Goal: Task Accomplishment & Management: Use online tool/utility

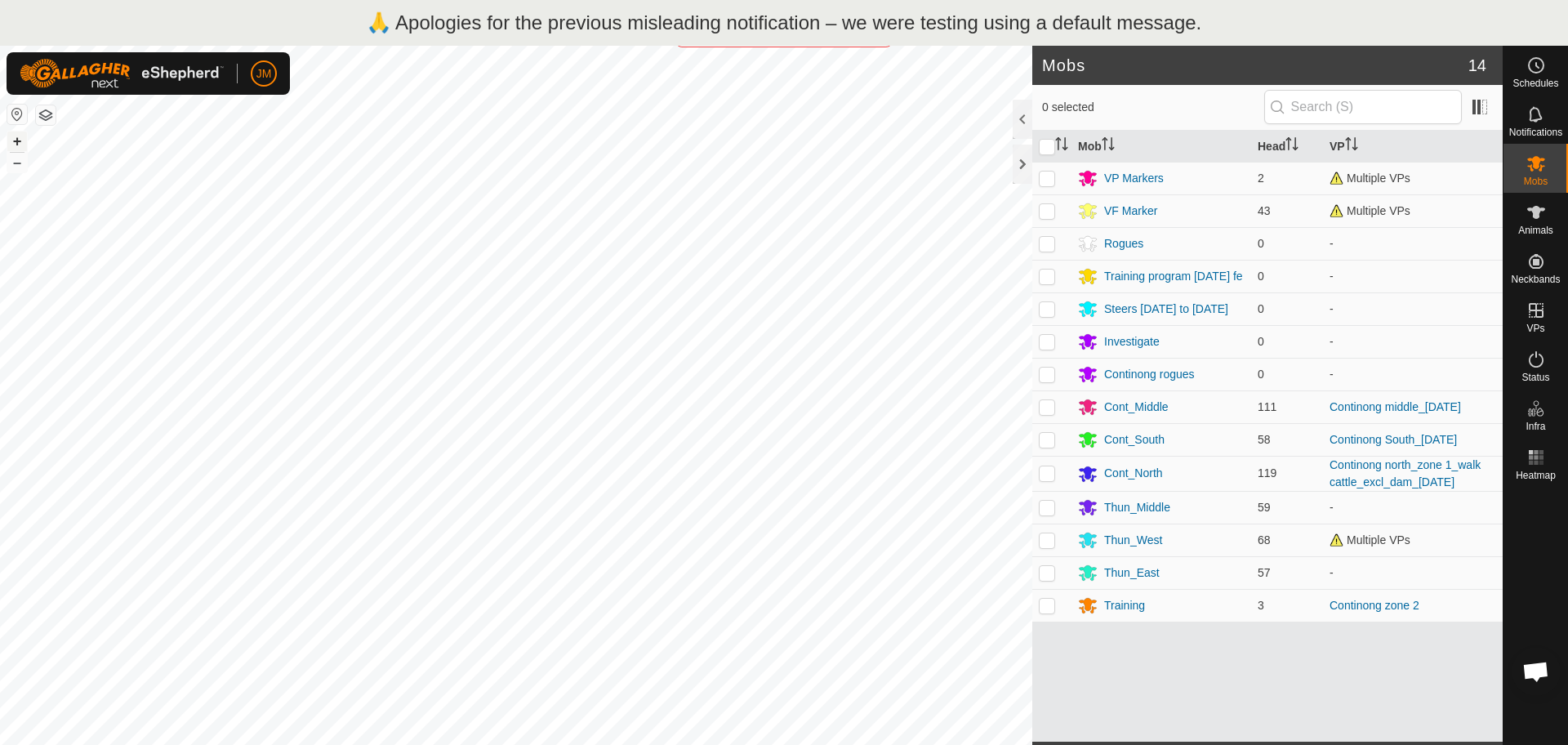
click at [20, 140] on button "+" at bounding box center [17, 141] width 19 height 19
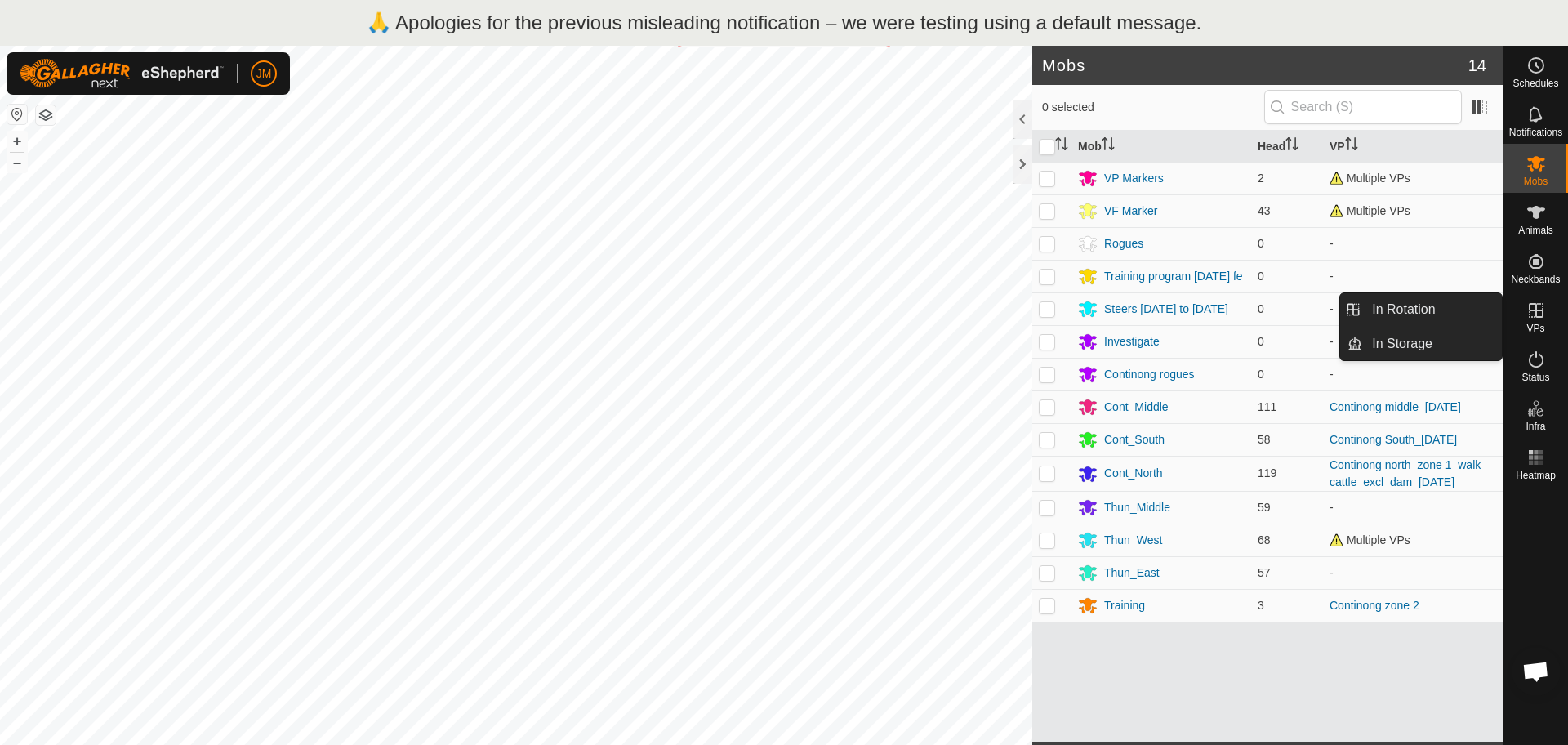
click at [1537, 309] on icon at bounding box center [1535, 310] width 19 height 19
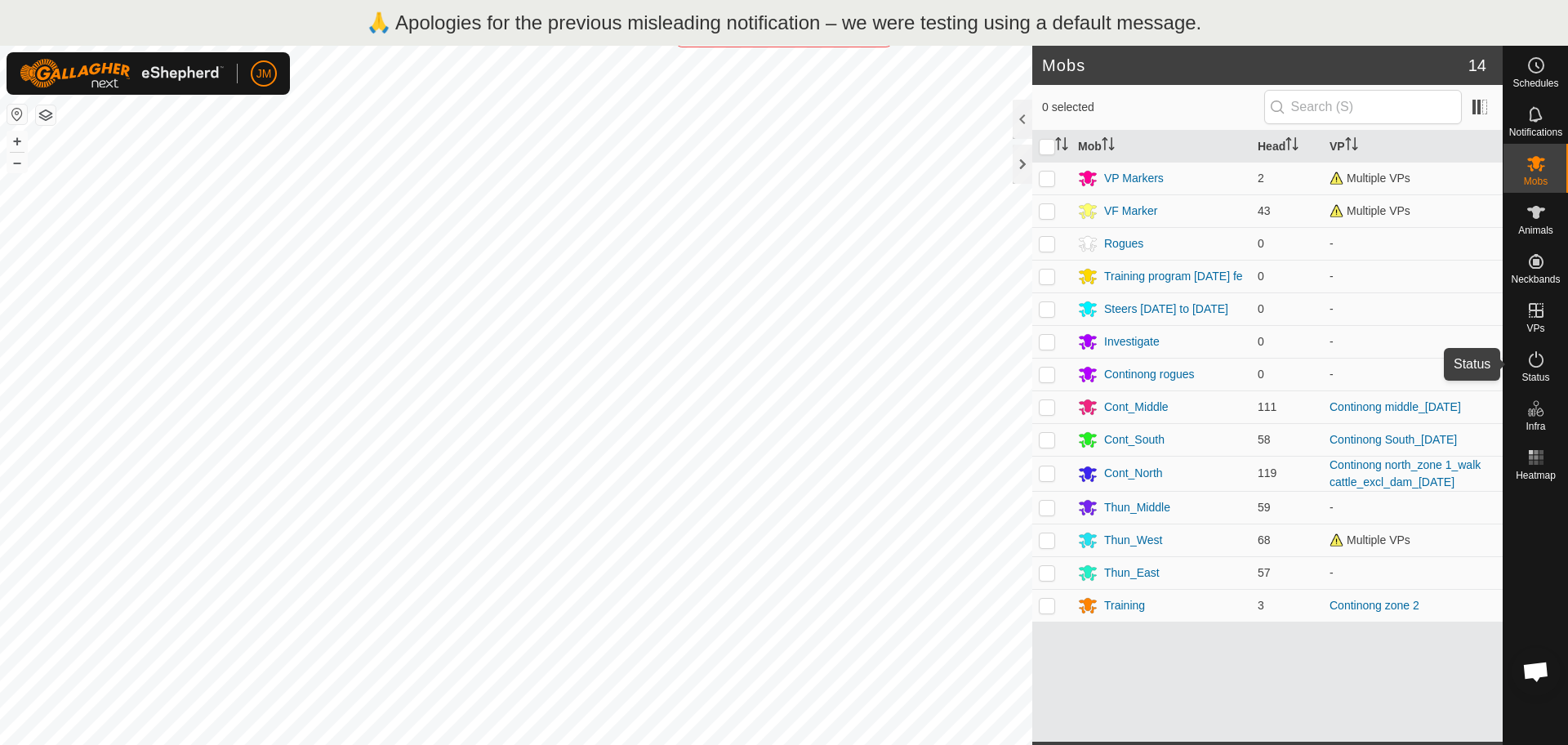
click at [1532, 368] on icon at bounding box center [1535, 359] width 19 height 19
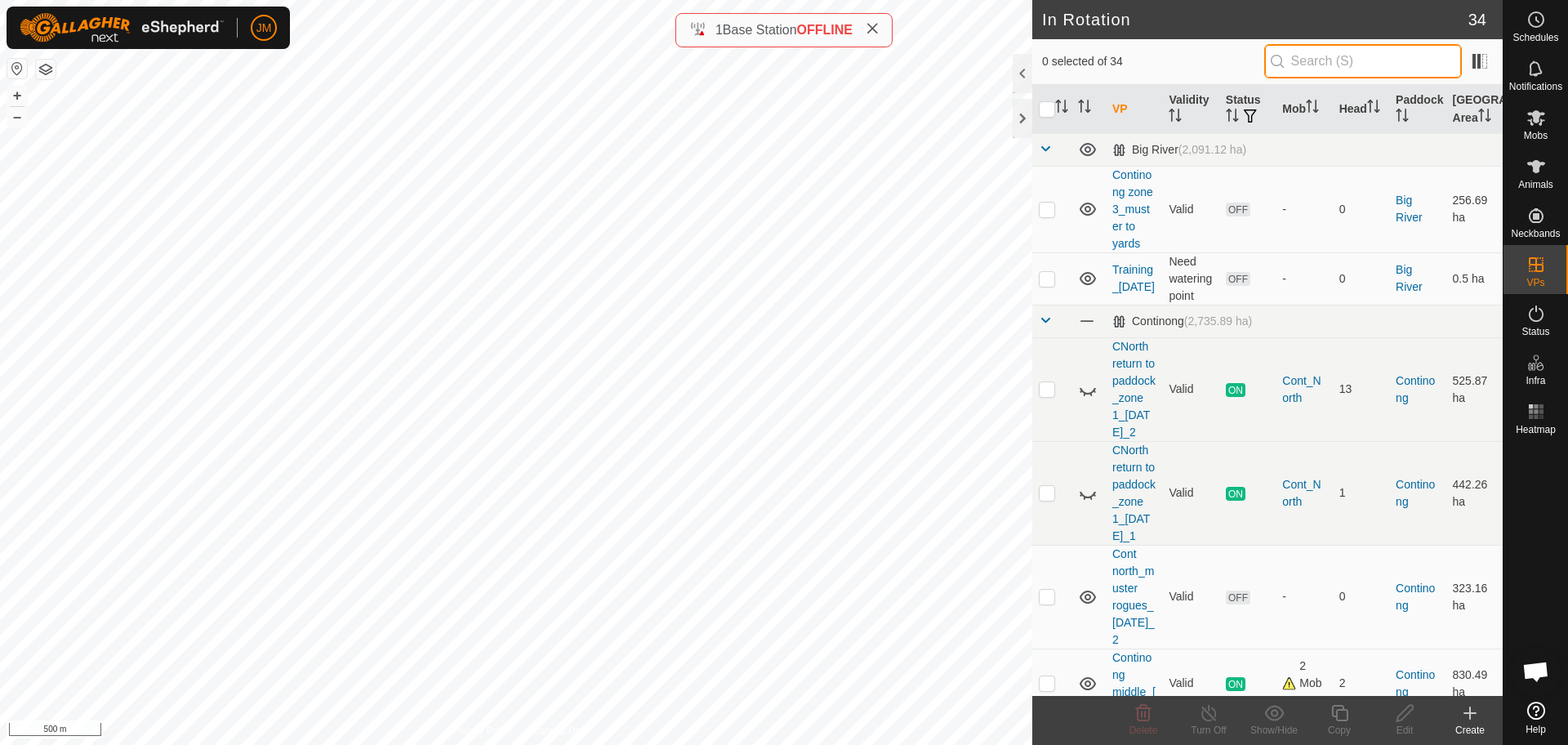
click at [1327, 65] on input "text" at bounding box center [1362, 61] width 197 height 34
type input "z"
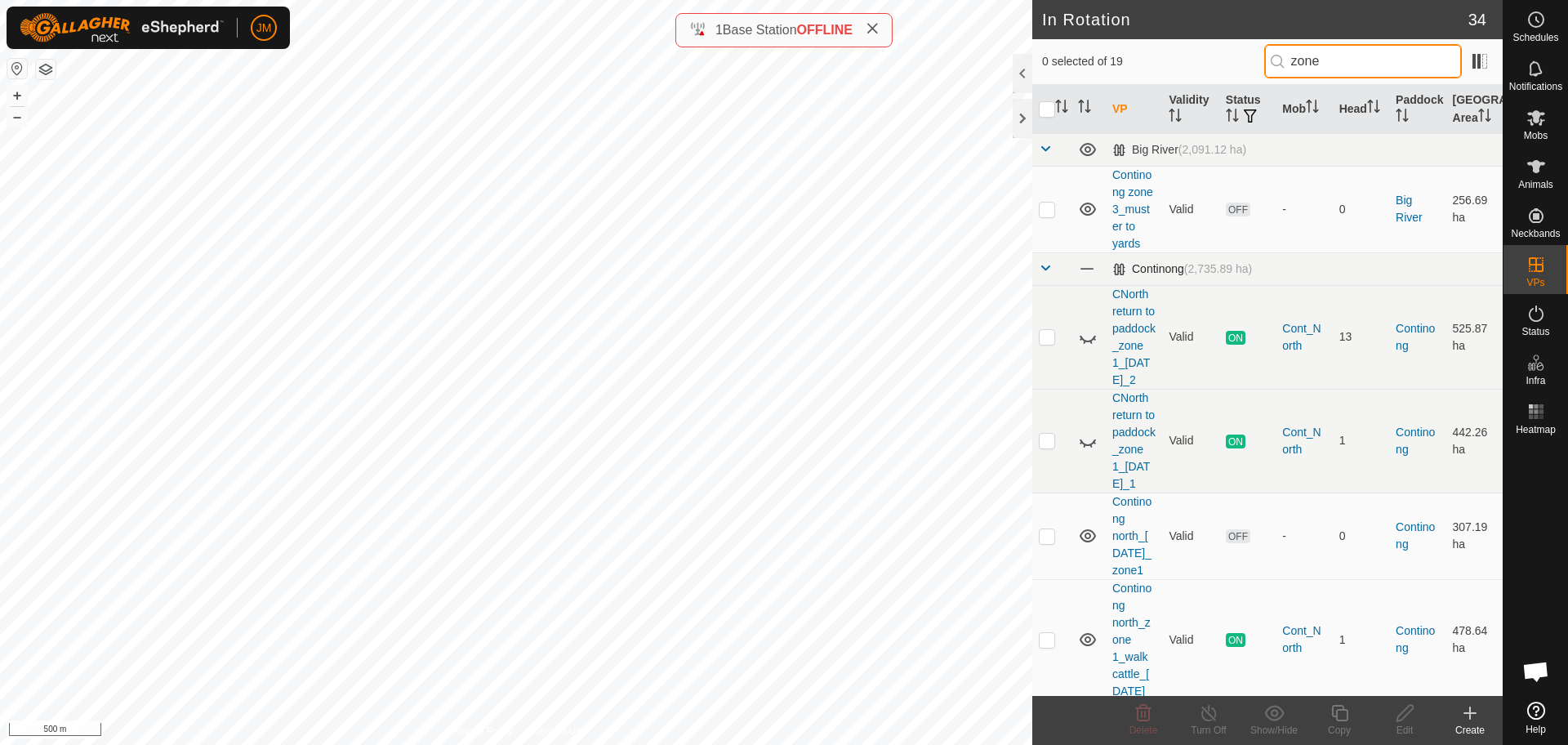
type input "zone"
click at [1050, 275] on span at bounding box center [1045, 267] width 13 height 13
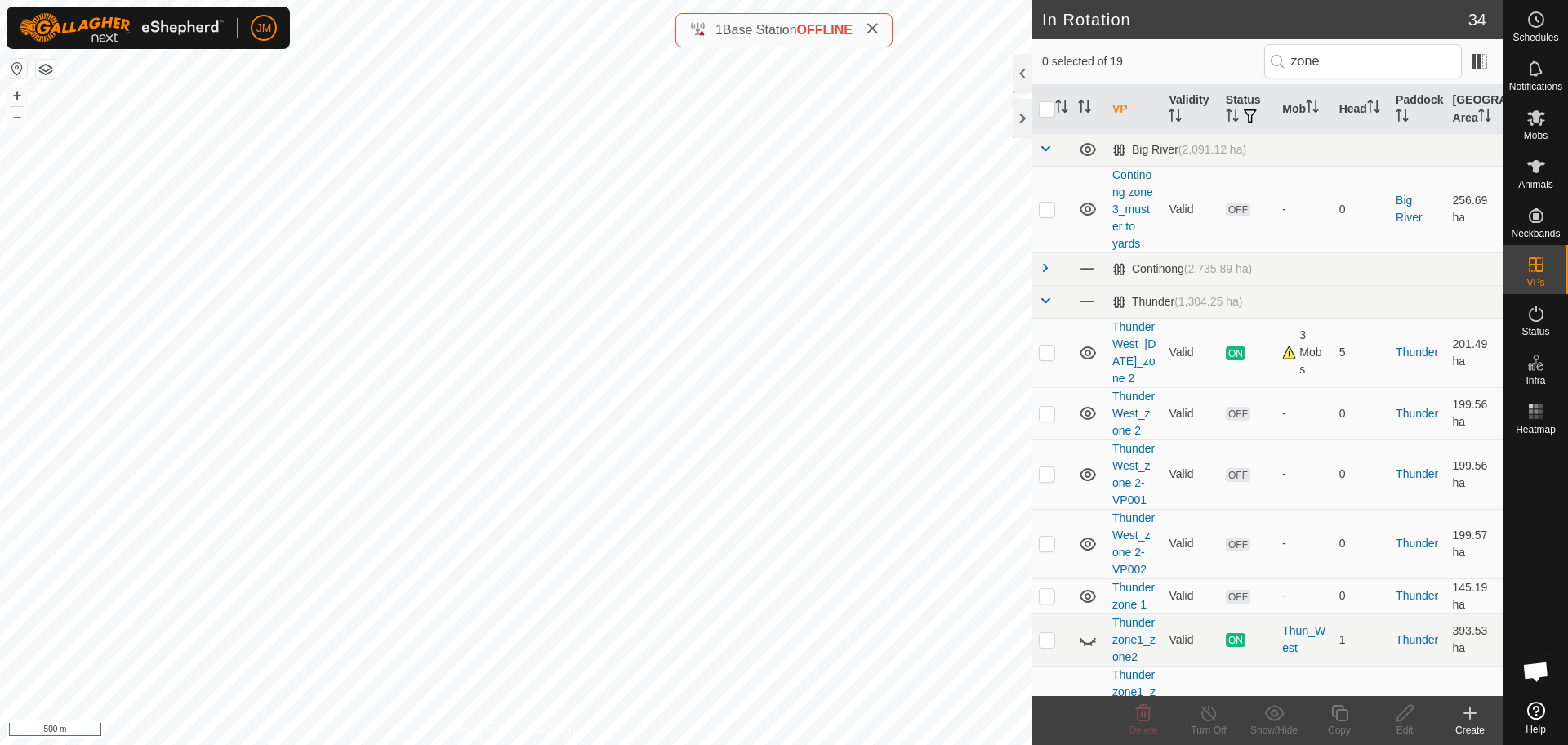
scroll to position [505, 0]
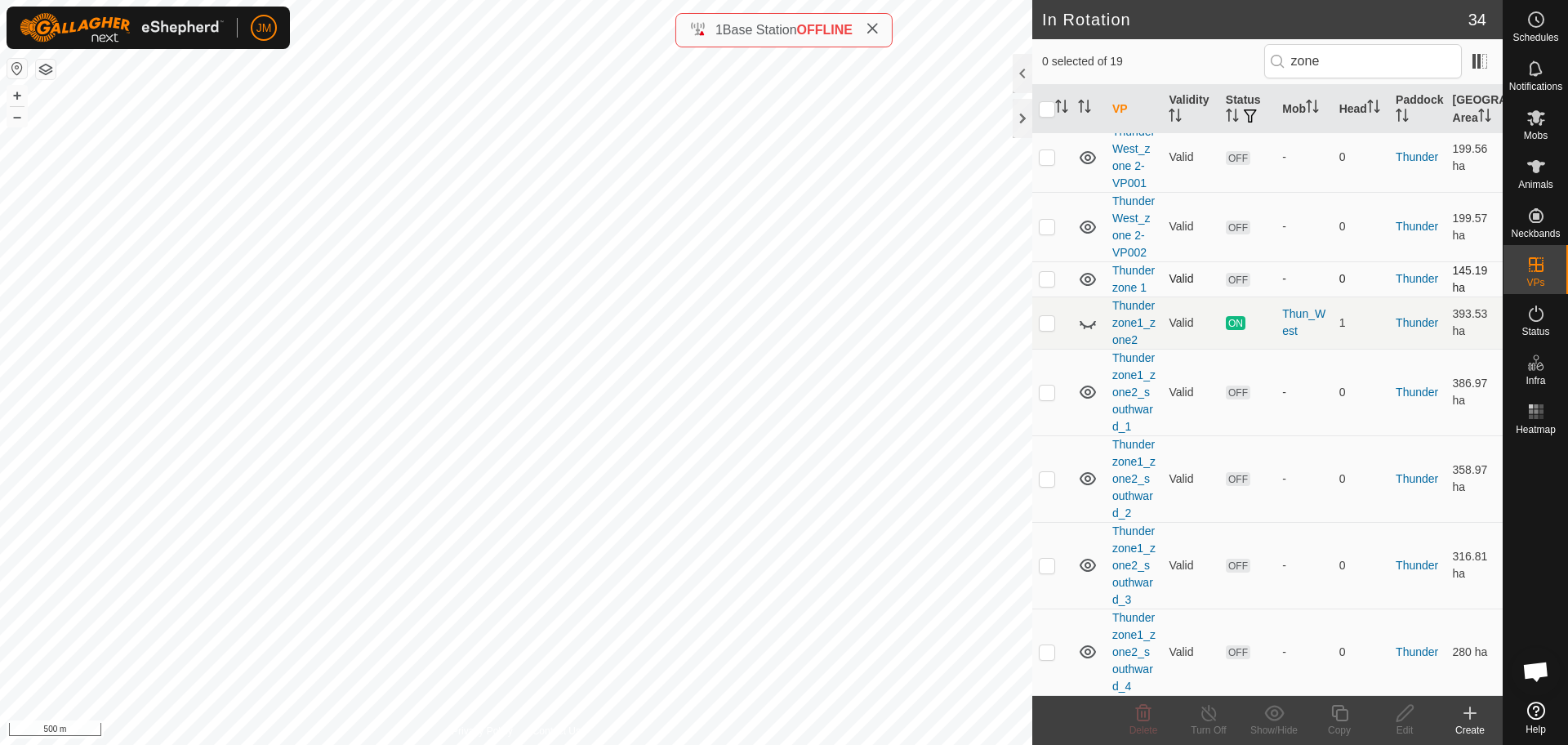
click at [1048, 272] on p-checkbox at bounding box center [1047, 278] width 17 height 13
checkbox input "true"
drag, startPoint x: 1155, startPoint y: 340, endPoint x: 1098, endPoint y: 322, distance: 59.8
click at [1098, 297] on tr "Thunder zone 1 Valid OFF - 0 Thunder 145.19 ha" at bounding box center [1267, 278] width 470 height 35
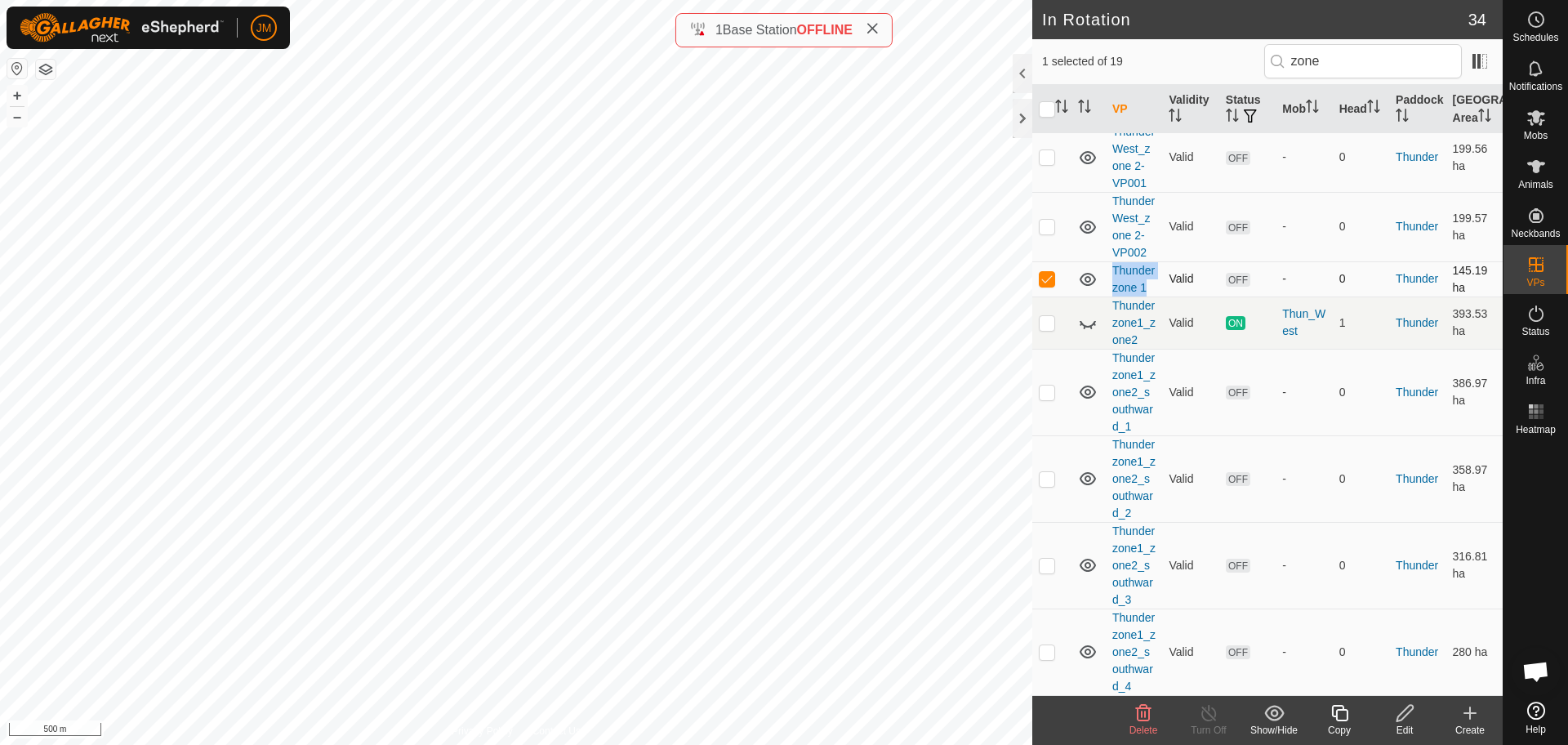
copy link "Thunder zone 1"
click at [1124, 294] on link "Thunder zone 1" at bounding box center [1133, 278] width 42 height 30
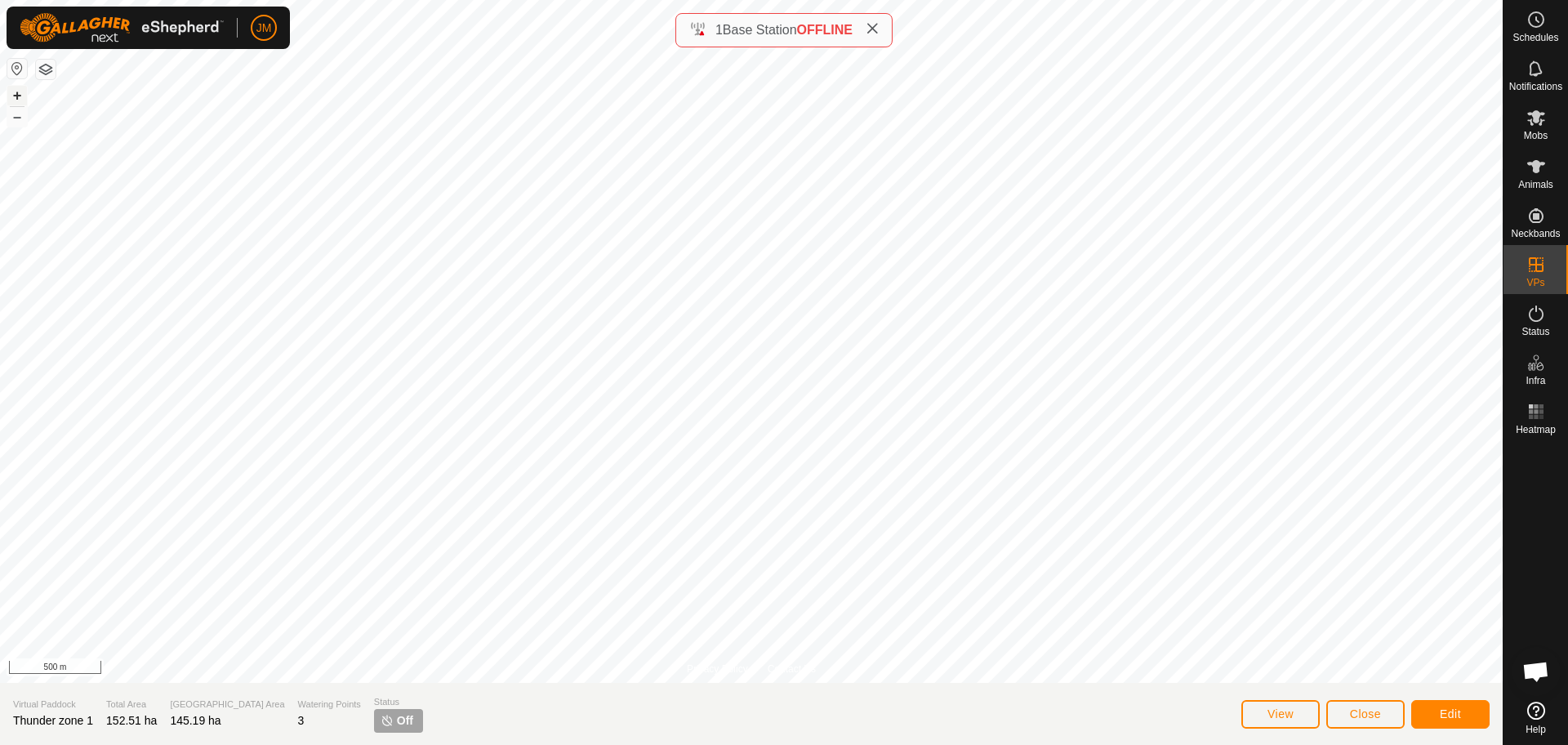
click at [15, 94] on button "+" at bounding box center [17, 95] width 19 height 19
click at [1540, 131] on span "Mobs" at bounding box center [1536, 136] width 24 height 10
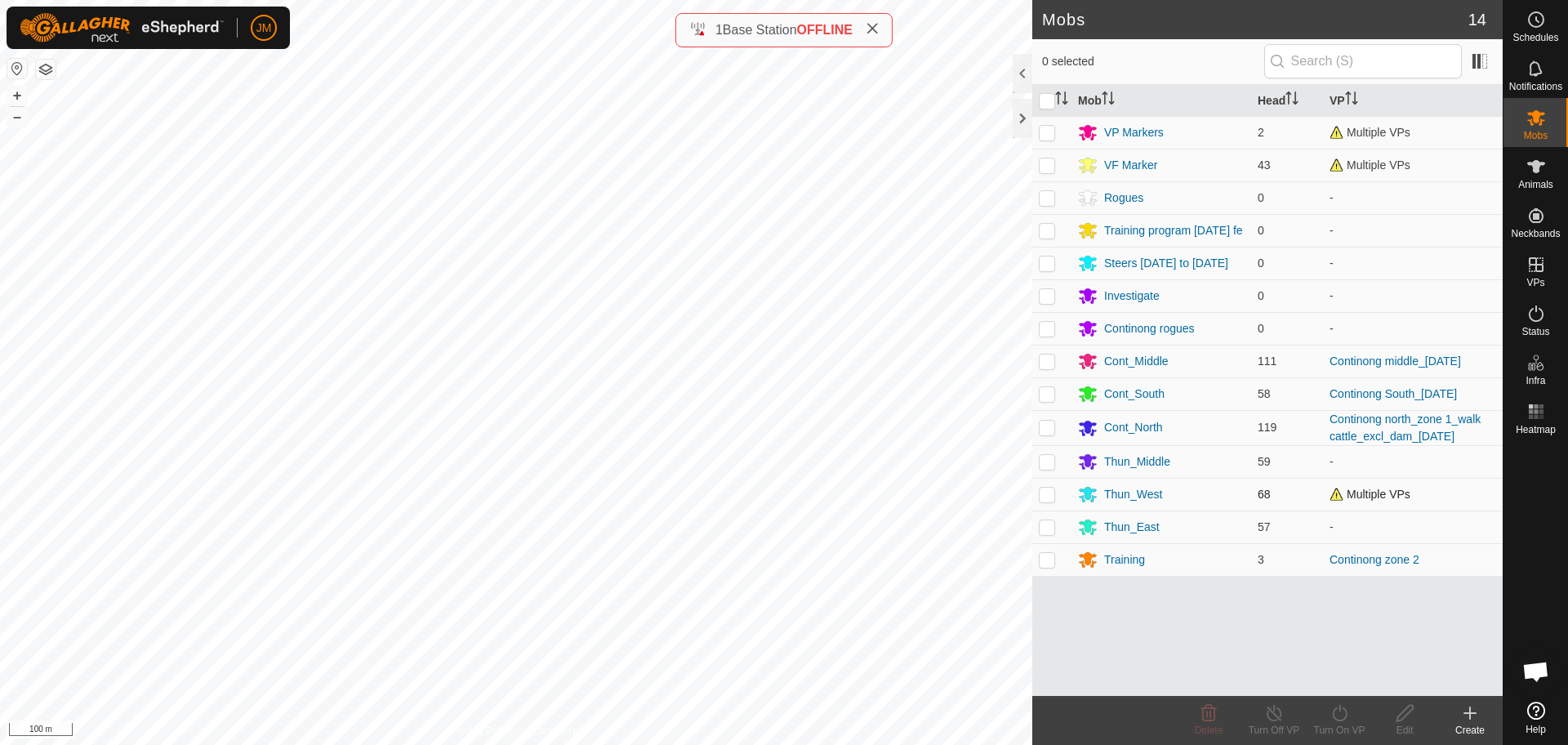
click at [1054, 497] on p-checkbox at bounding box center [1047, 494] width 17 height 13
checkbox input "true"
click at [1062, 97] on icon "Activate to sort" at bounding box center [1061, 98] width 13 height 13
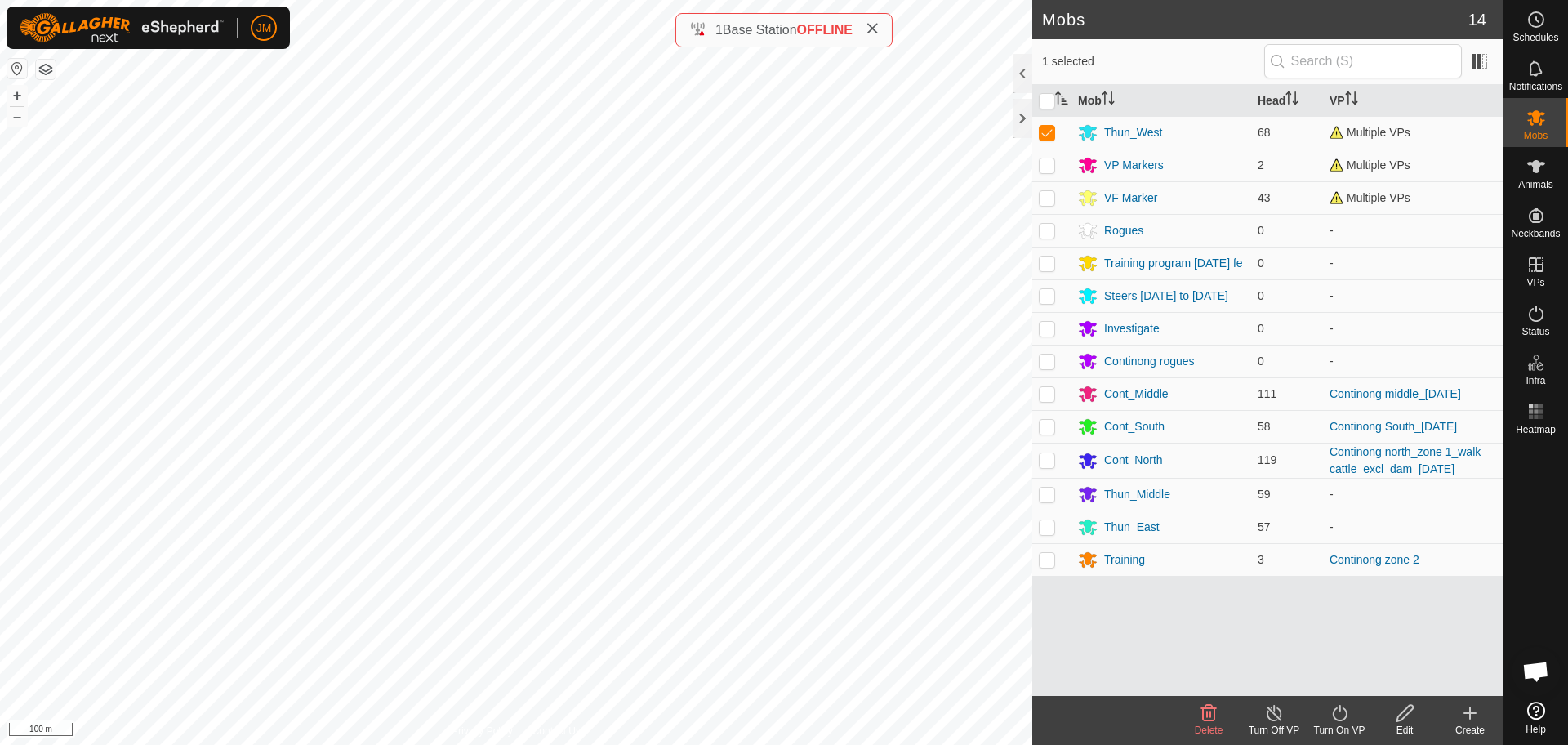
click at [1341, 718] on icon at bounding box center [1339, 713] width 20 height 19
click at [1350, 669] on link "Now" at bounding box center [1387, 677] width 161 height 32
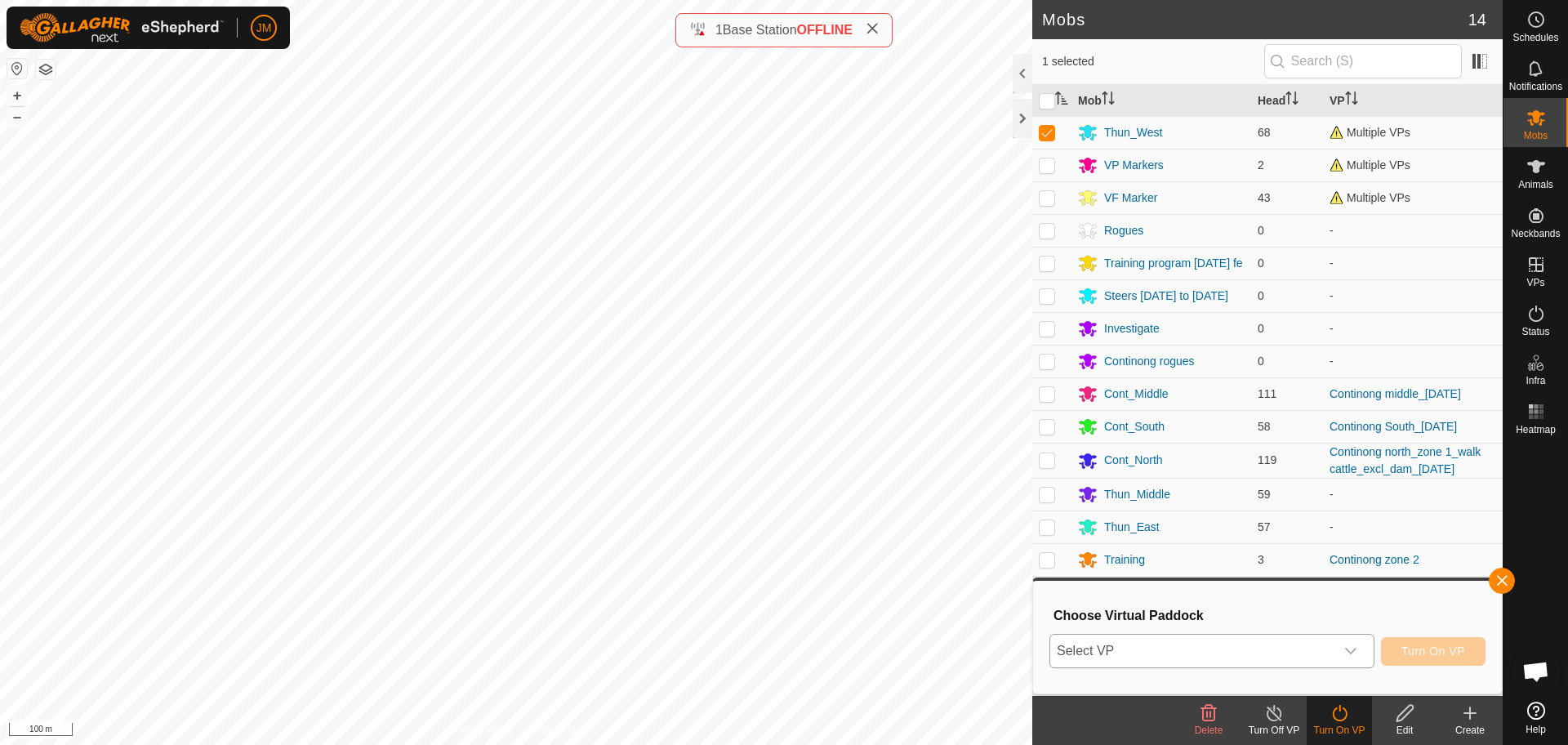
click at [1302, 658] on span "Select VP" at bounding box center [1192, 650] width 284 height 32
type input "Thunder zone 1"
click at [1168, 617] on li "Thunder zone 1 145.19 ha" at bounding box center [1212, 619] width 324 height 32
click at [1429, 651] on span "Turn On VP" at bounding box center [1432, 651] width 64 height 13
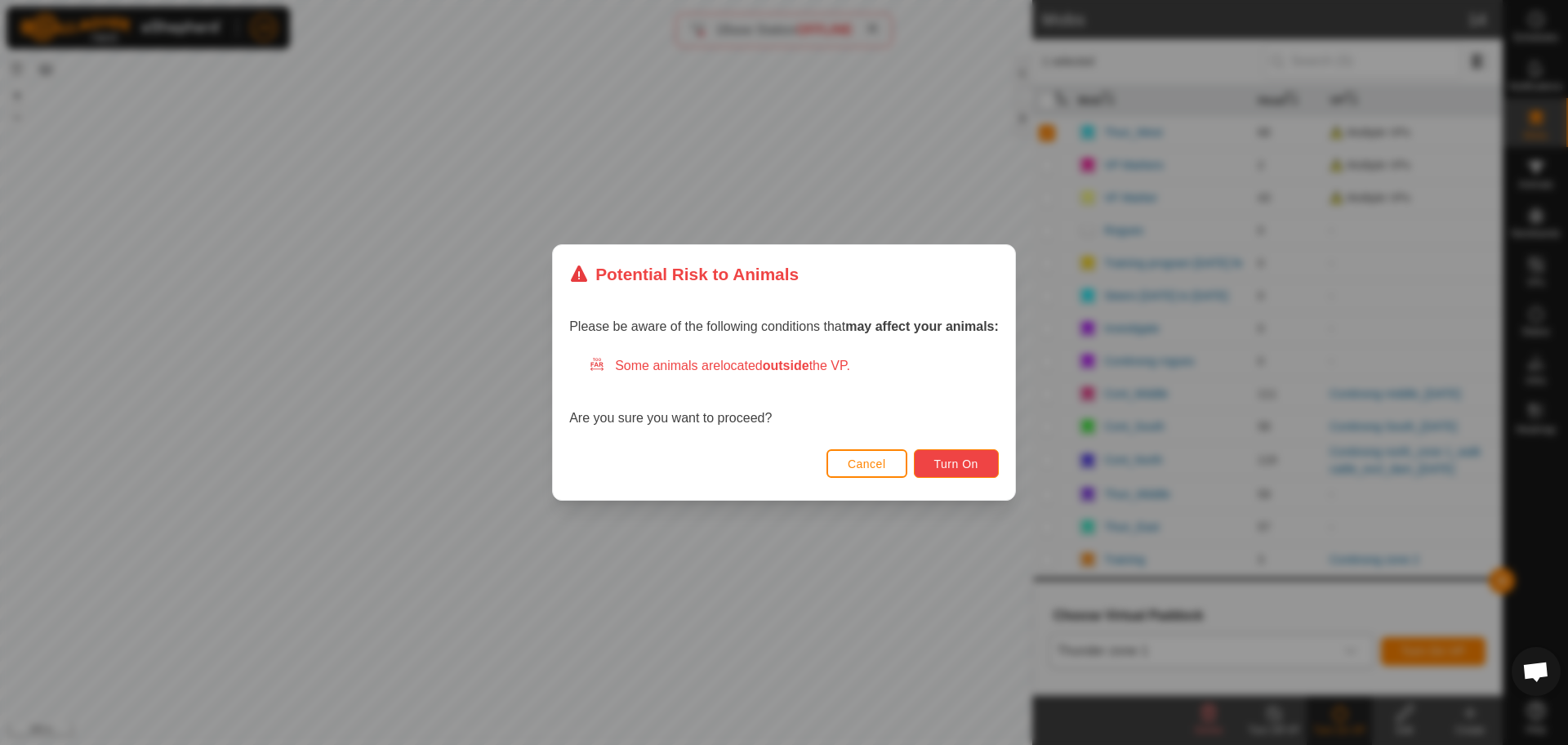
click at [975, 453] on button "Turn On" at bounding box center [956, 463] width 85 height 29
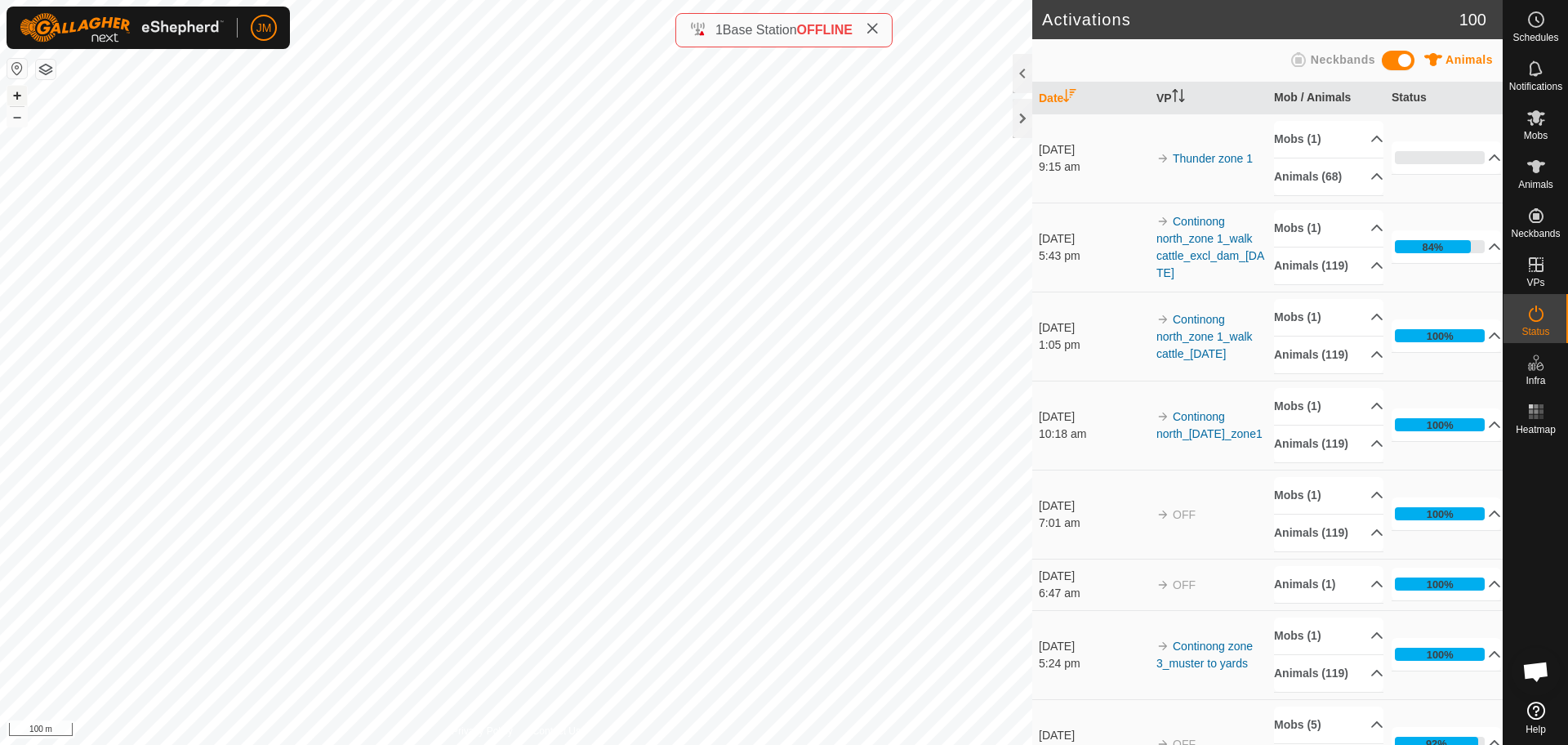
click at [18, 88] on button "+" at bounding box center [17, 95] width 19 height 19
click at [17, 113] on button "–" at bounding box center [17, 116] width 19 height 19
click at [1026, 119] on div at bounding box center [1021, 118] width 19 height 40
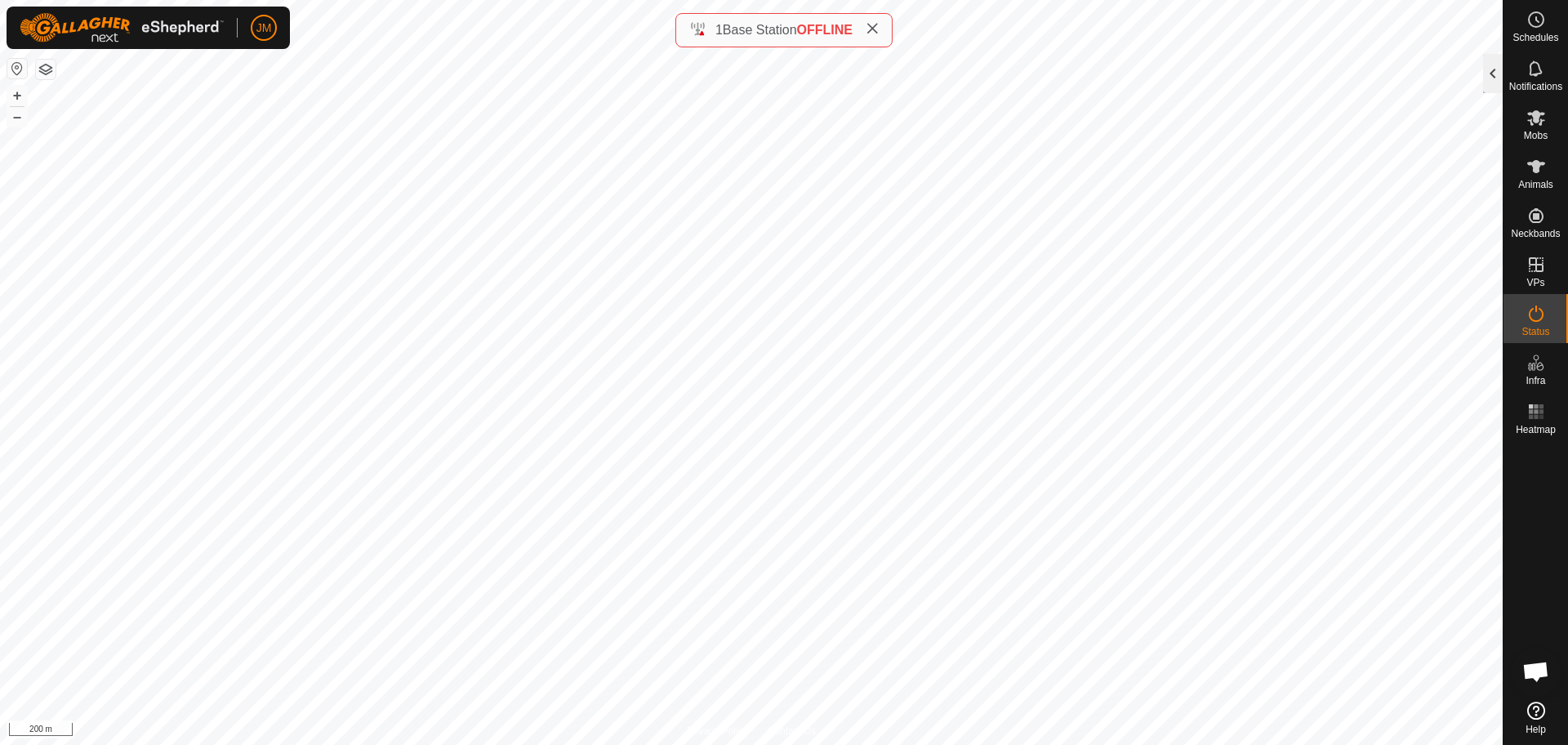
drag, startPoint x: 1026, startPoint y: 119, endPoint x: 1493, endPoint y: 86, distance: 468.2
click at [1493, 86] on div at bounding box center [1491, 73] width 19 height 40
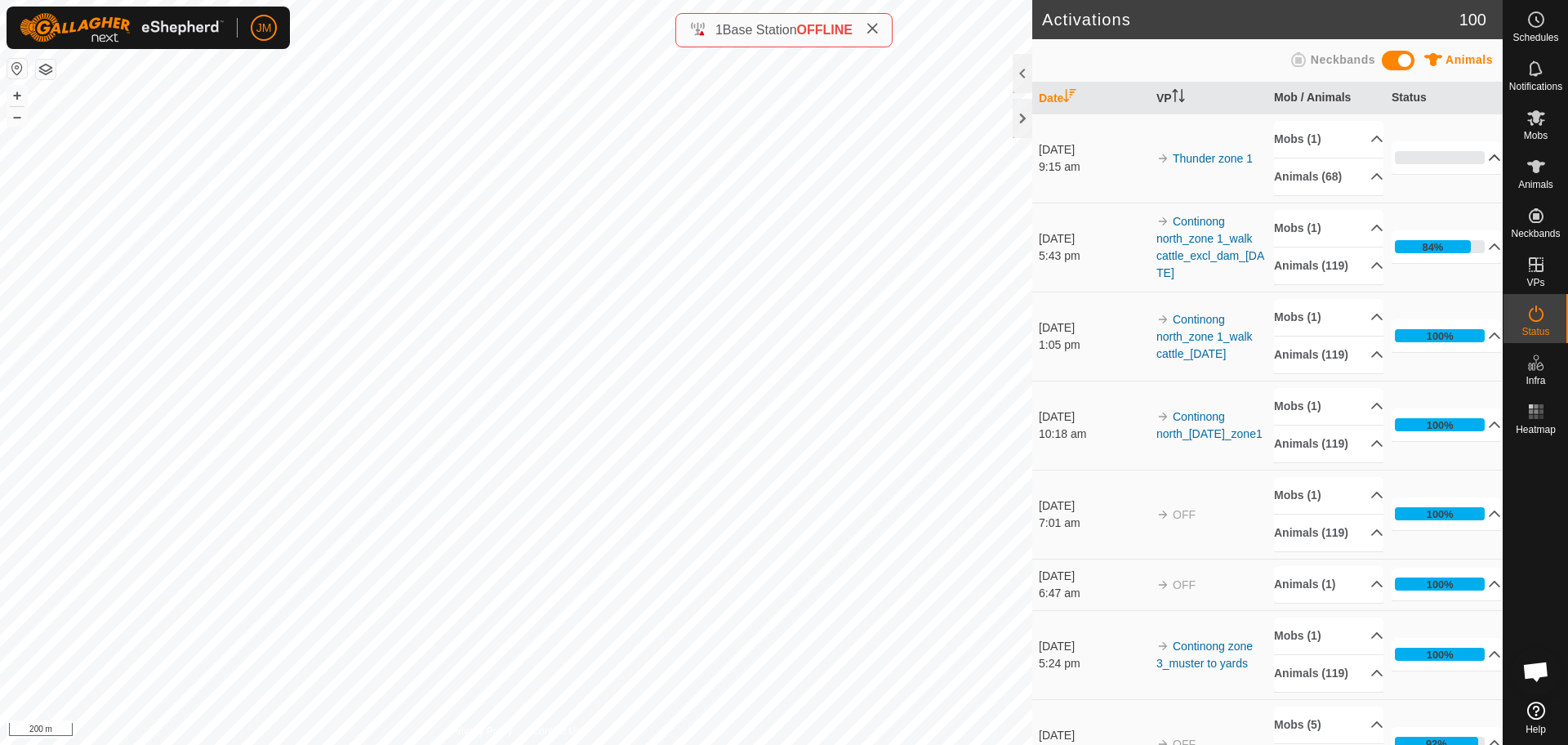
click at [1442, 166] on p-accordion-header "0%" at bounding box center [1445, 157] width 110 height 32
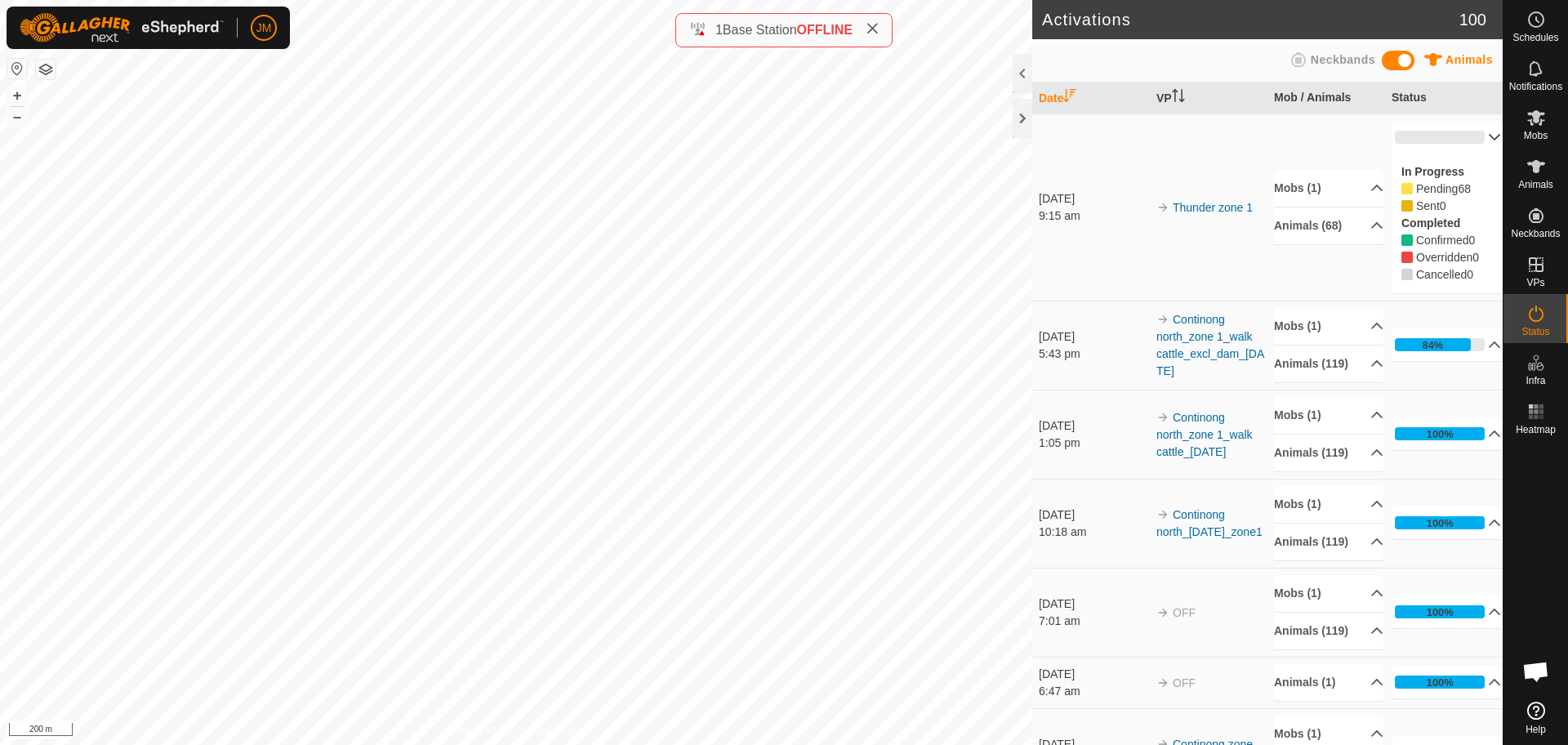
click at [1434, 133] on p-accordion-header "0%" at bounding box center [1445, 136] width 110 height 32
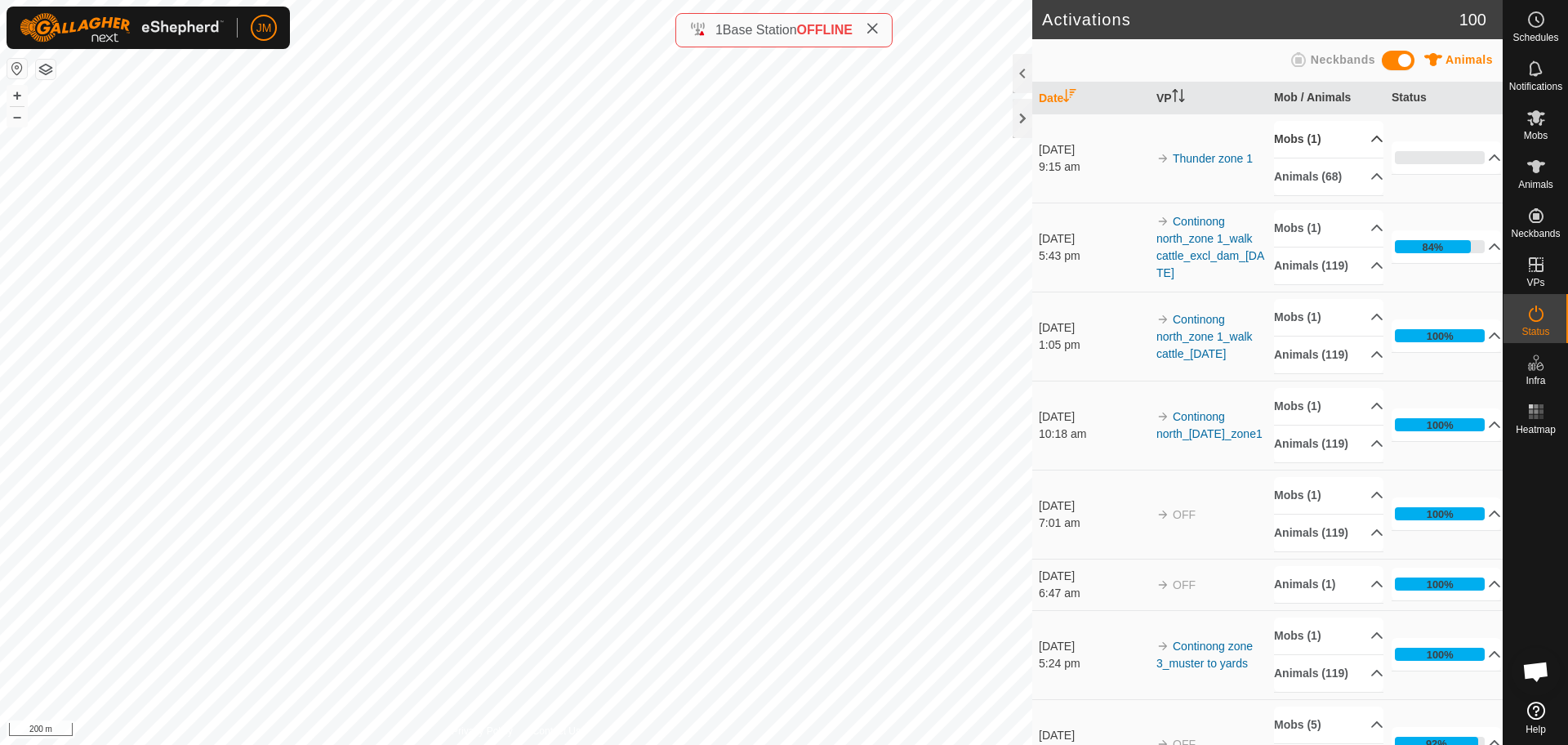
click at [1338, 137] on p-accordion-header "Mobs (1)" at bounding box center [1328, 139] width 110 height 37
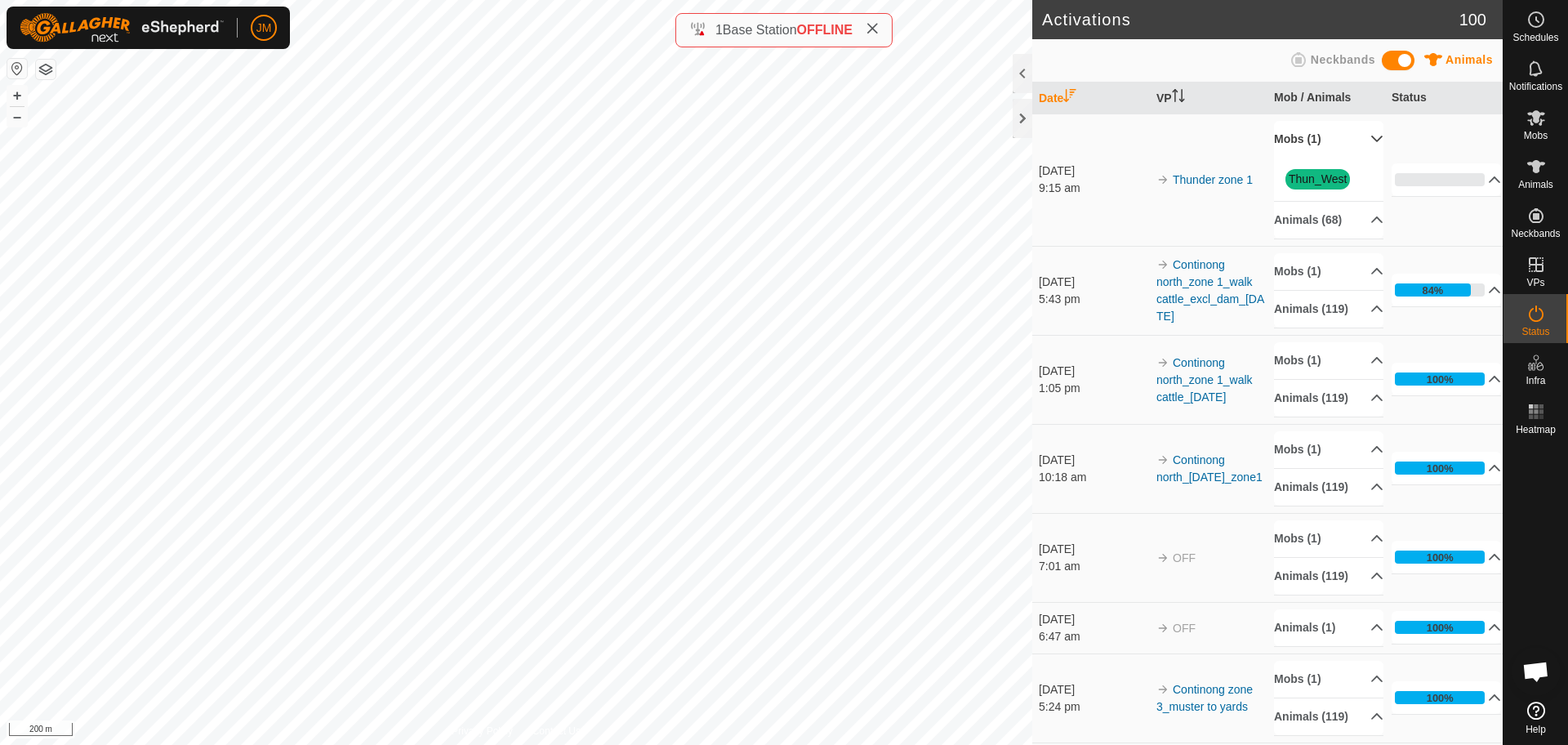
click at [1338, 137] on p-accordion-header "Mobs (1)" at bounding box center [1328, 139] width 110 height 37
